Goal: Task Accomplishment & Management: Complete application form

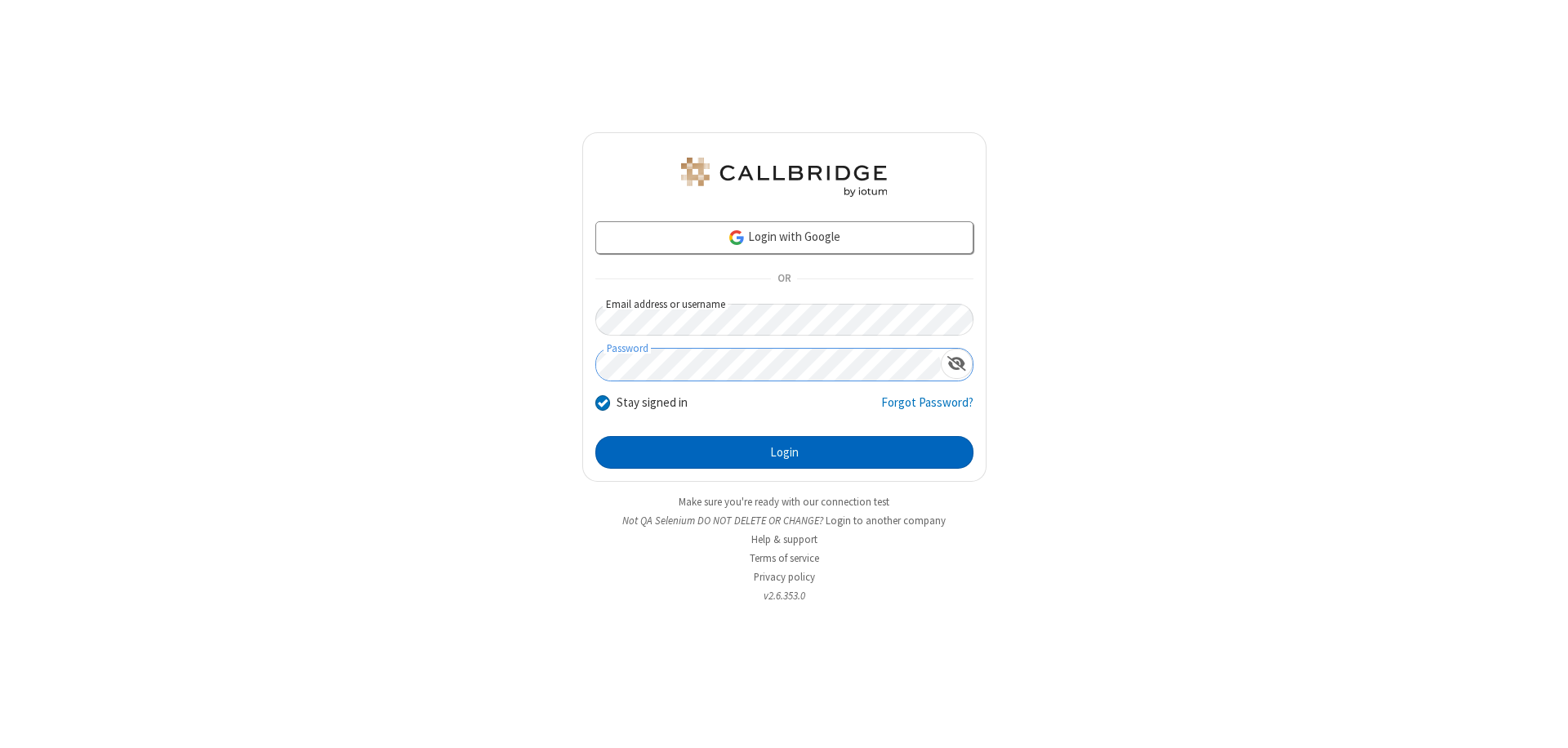
click at [784, 452] on button "Login" at bounding box center [784, 452] width 379 height 33
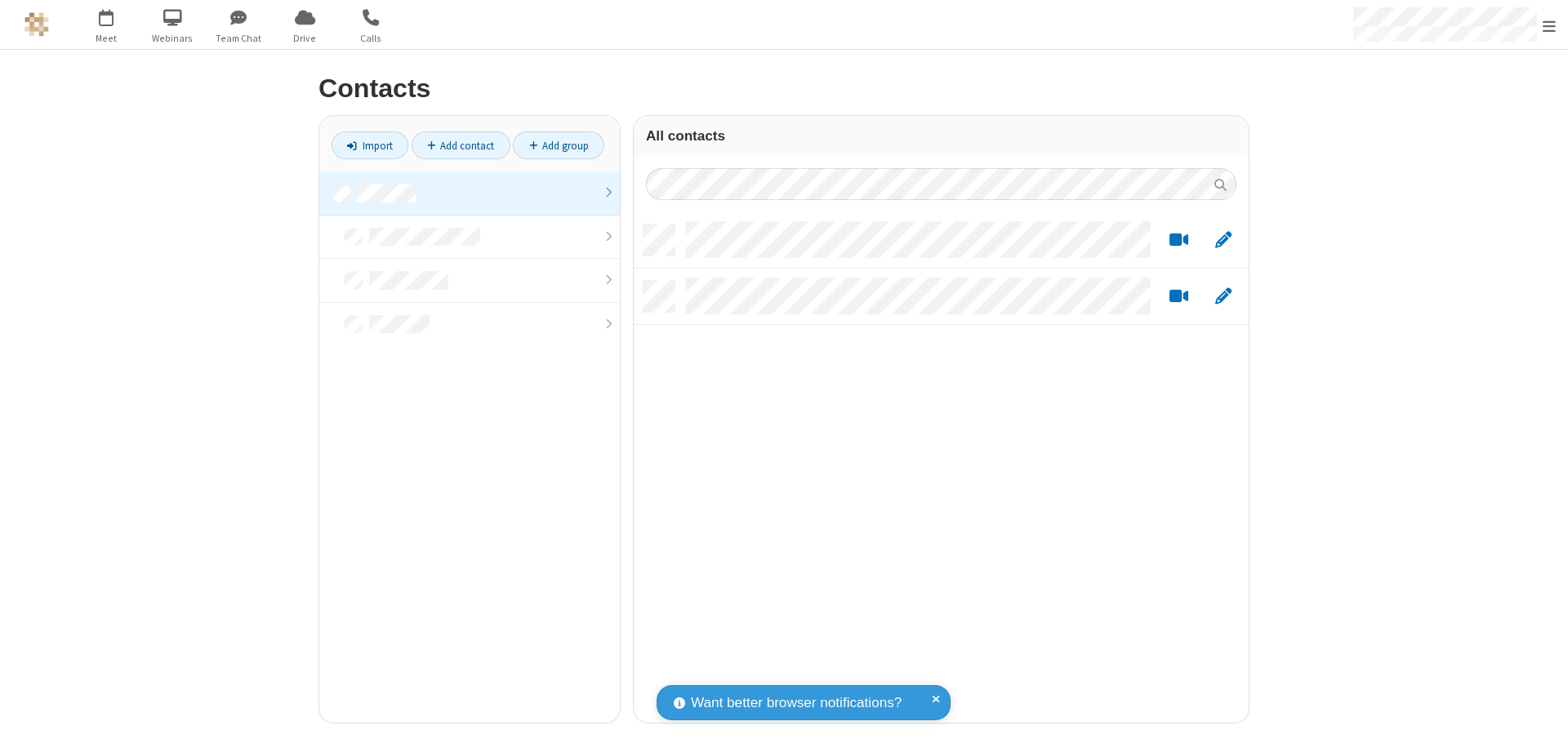
scroll to position [498, 603]
click at [470, 193] on link at bounding box center [469, 194] width 301 height 44
click at [461, 145] on link "Add contact" at bounding box center [460, 145] width 98 height 28
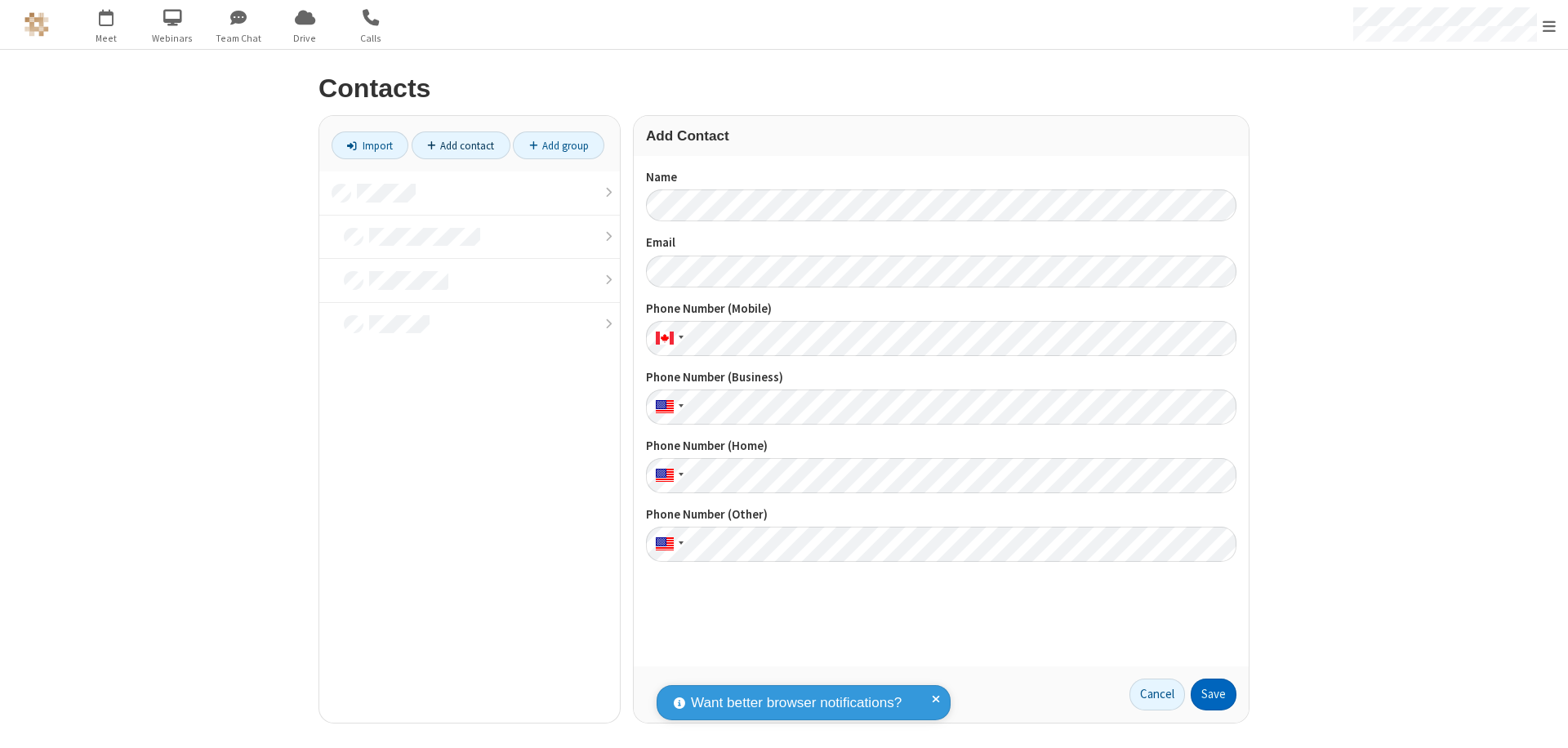
click at [1214, 694] on button "Save" at bounding box center [1214, 694] width 46 height 33
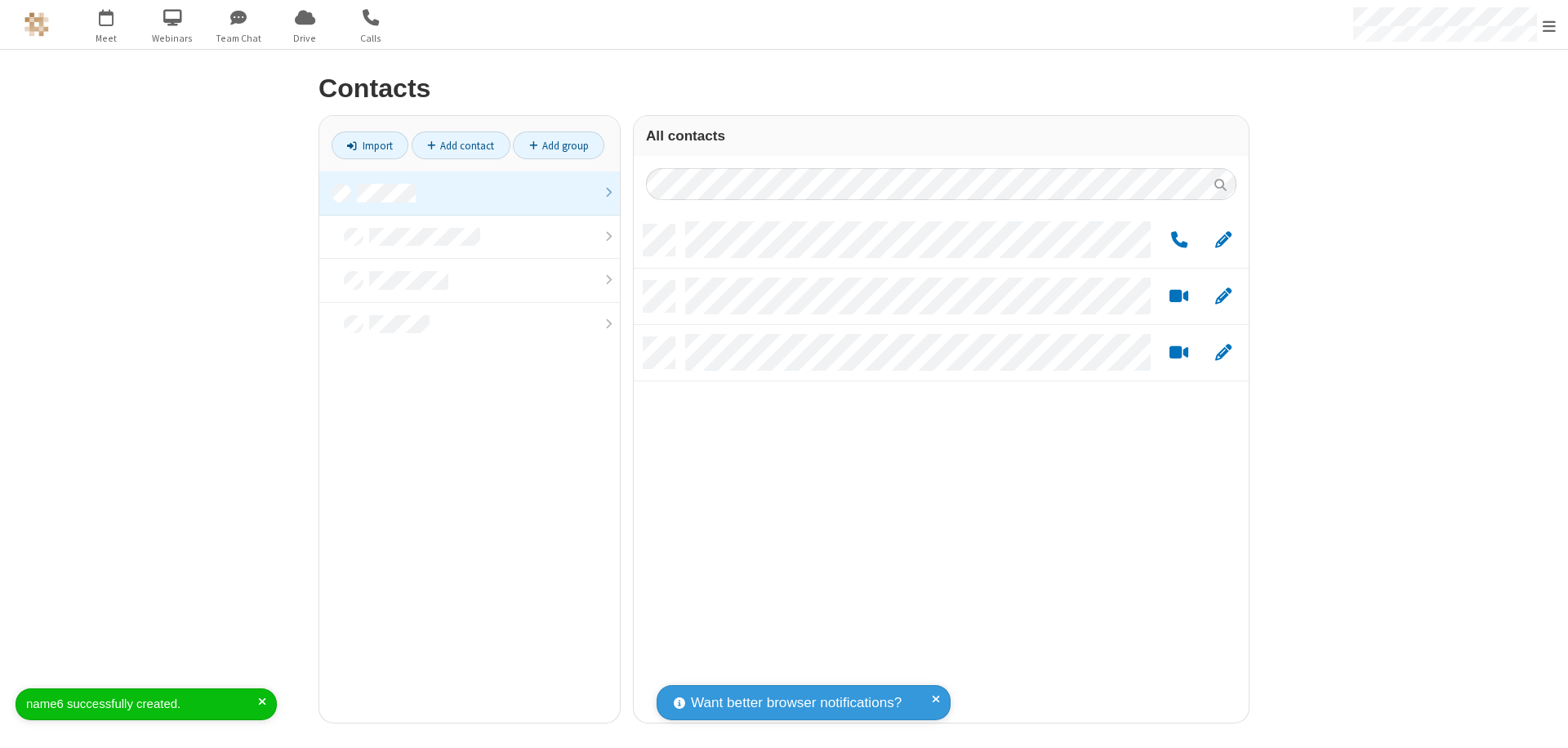
scroll to position [498, 603]
